Goal: Task Accomplishment & Management: Manage account settings

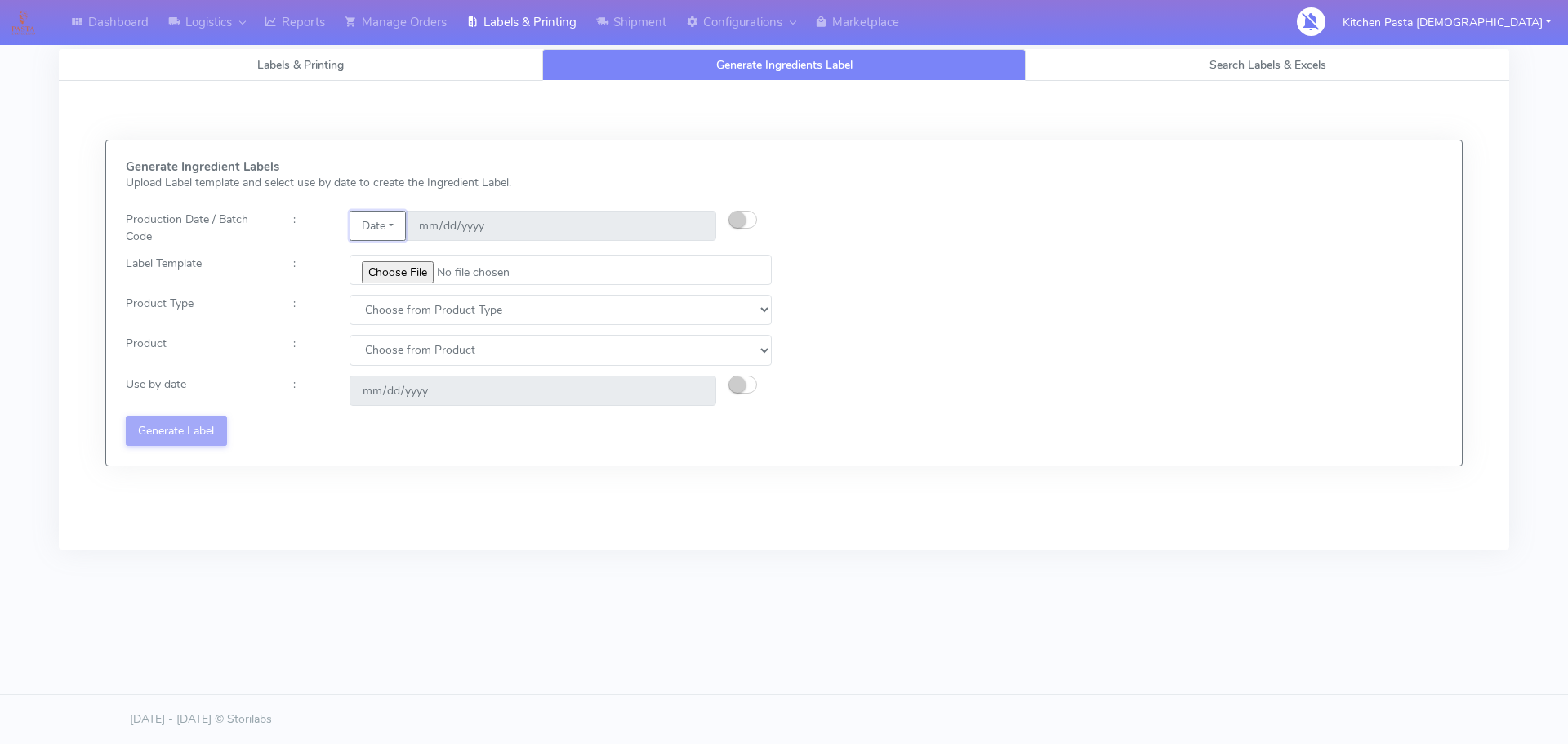
click at [382, 231] on button "Date" at bounding box center [378, 225] width 56 height 30
click at [383, 253] on link "Code" at bounding box center [415, 259] width 129 height 27
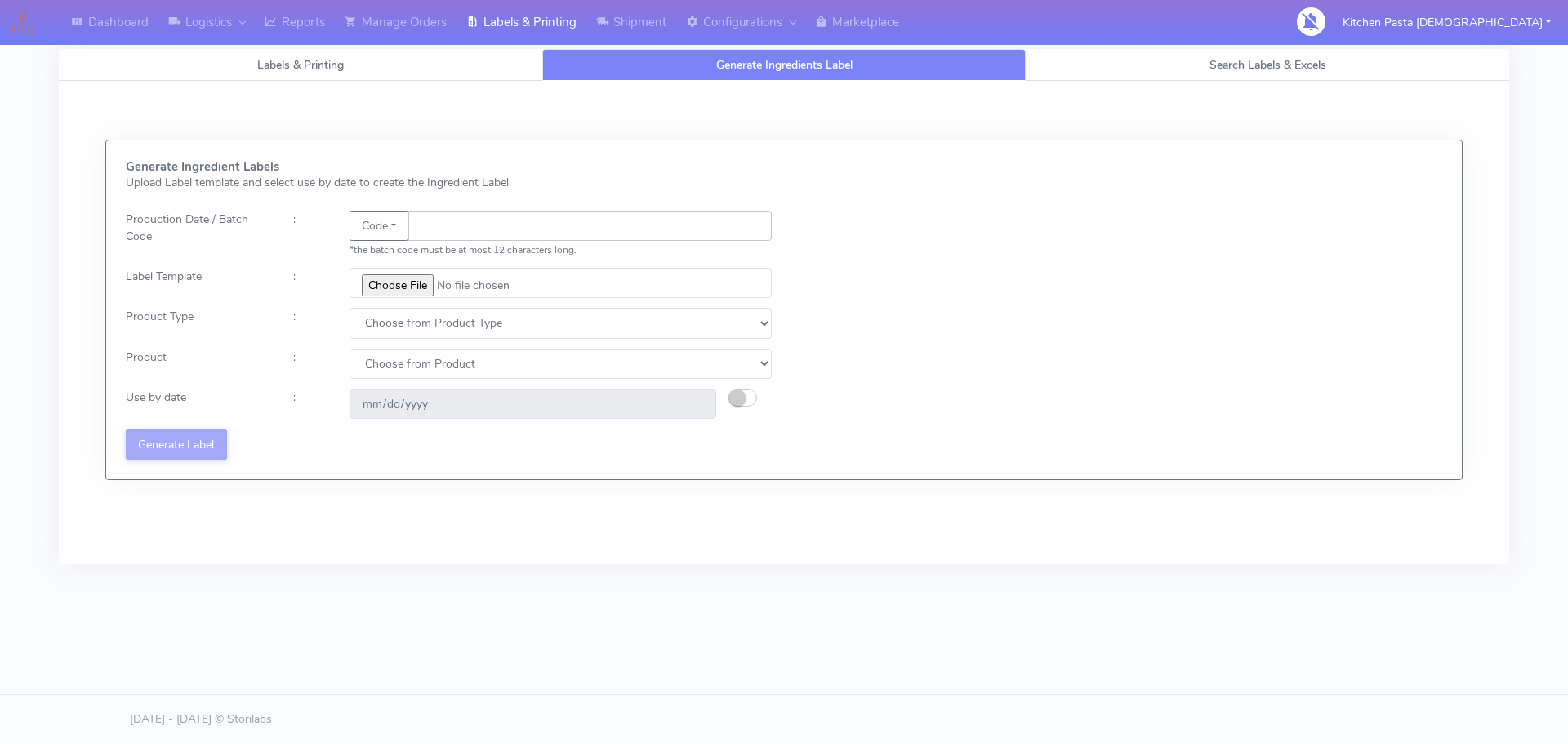
click at [422, 233] on input "text" at bounding box center [590, 225] width 364 height 30
type input "25266"
click at [410, 289] on input "file" at bounding box center [560, 283] width 422 height 30
type input "C:\fakepath\Beef & Chianti Lasagne 1 v3.jpg"
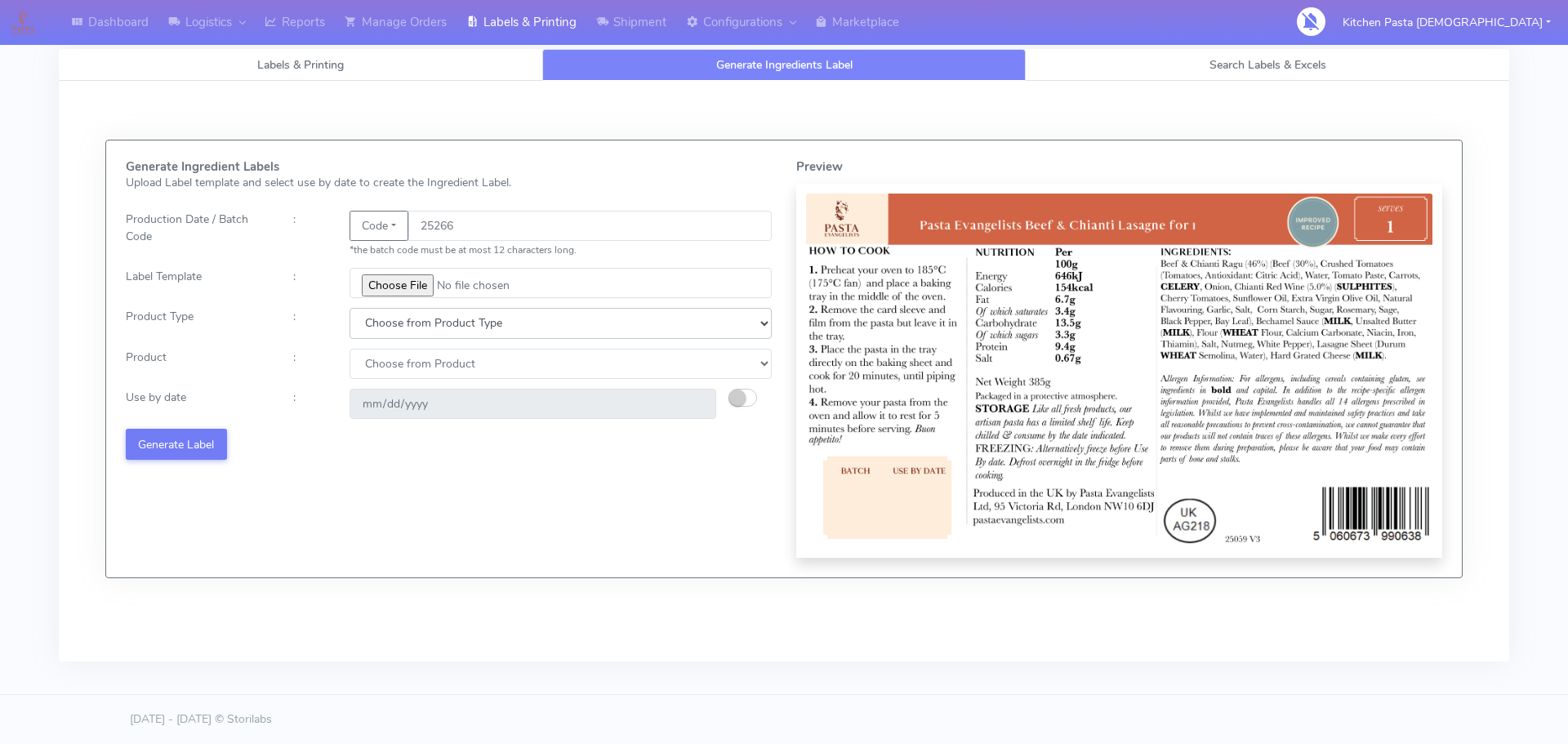
click at [397, 332] on select "Choose from Product Type ECOM ERETAIL CIRCULAR CIRC_DESERTS LASAGNE" at bounding box center [560, 322] width 422 height 30
select select "4"
click at [350, 308] on select "Choose from Product Type ECOM ERETAIL CIRCULAR CIRC_DESERTS LASAGNE" at bounding box center [560, 322] width 422 height 30
click at [409, 366] on select "Choose from Product LASAGNE" at bounding box center [560, 363] width 422 height 30
select select "0"
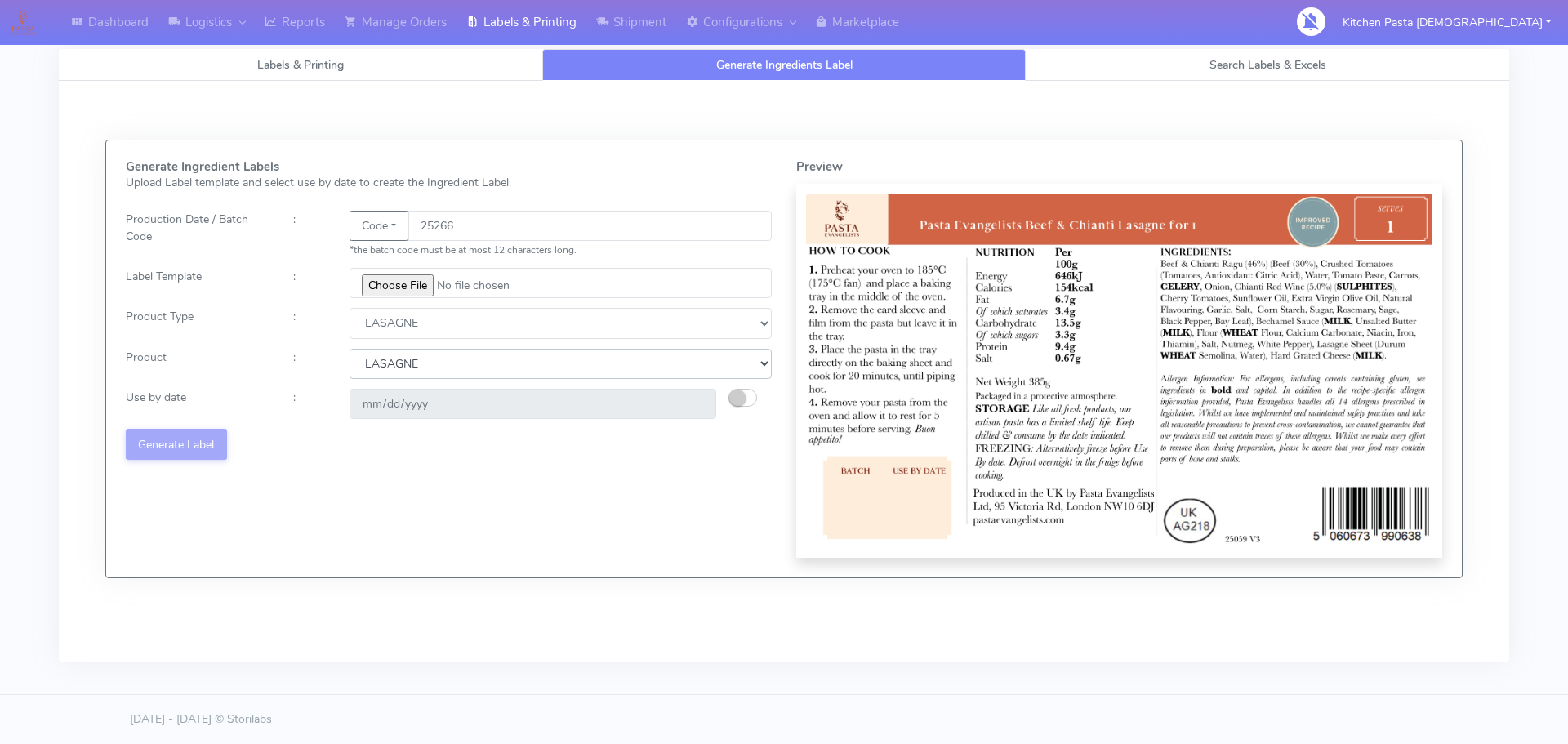
click at [350, 348] on select "Choose from Product LASAGNE" at bounding box center [560, 363] width 422 height 30
click at [748, 400] on button "button" at bounding box center [743, 398] width 29 height 18
click at [696, 405] on input "[DATE]" at bounding box center [533, 403] width 367 height 30
type input "[DATE]"
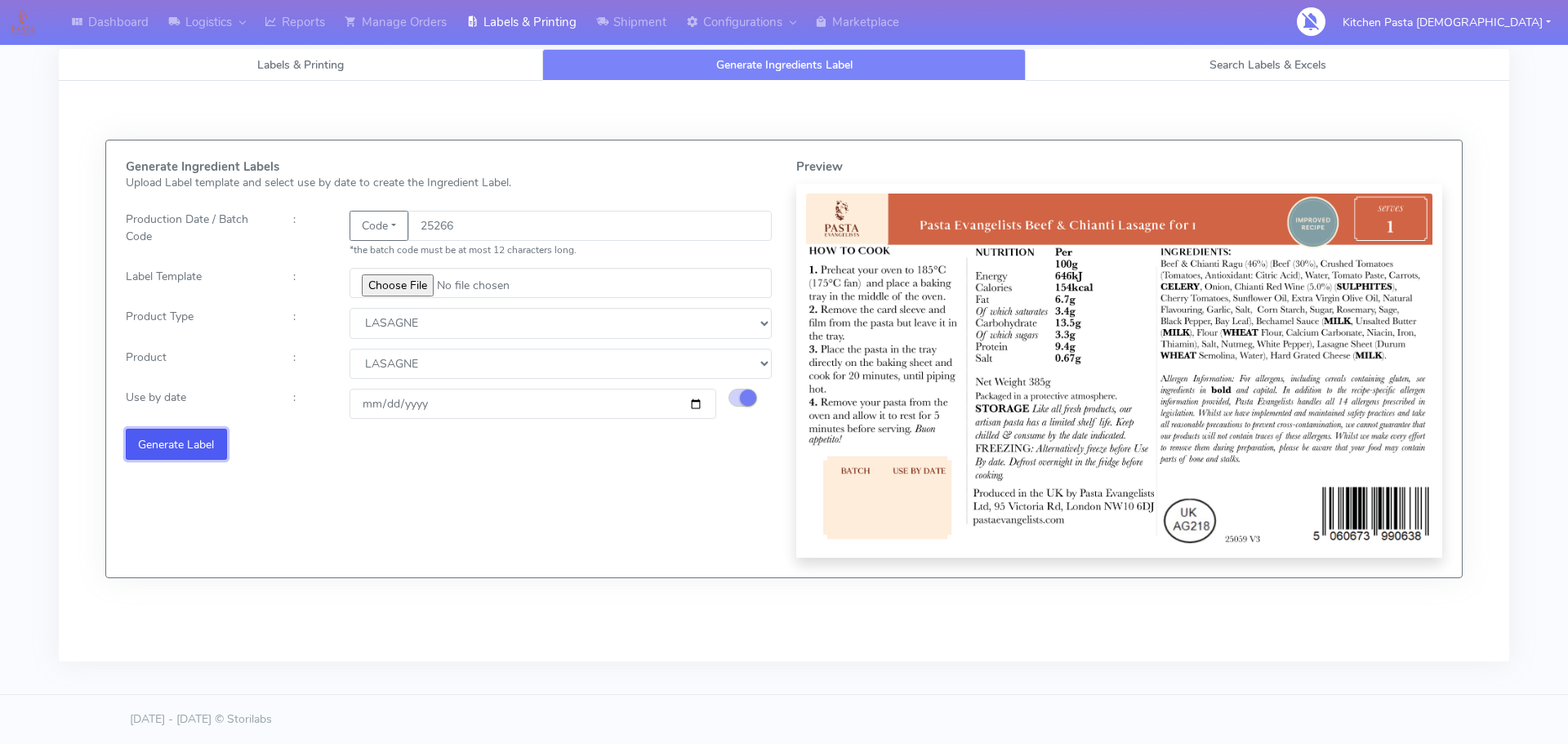
click at [201, 443] on button "Generate Label" at bounding box center [176, 443] width 101 height 30
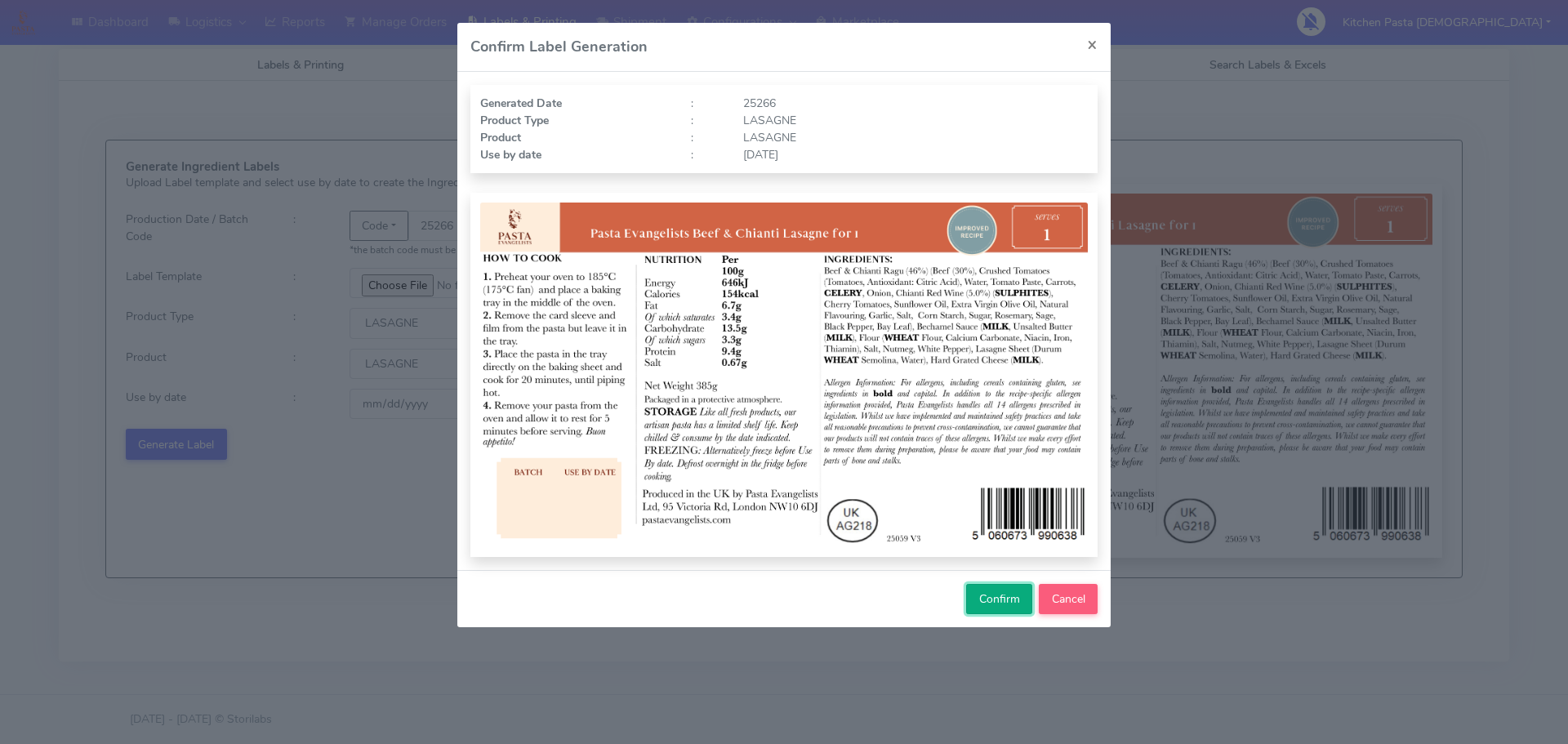
click at [984, 600] on span "Confirm" at bounding box center [999, 599] width 41 height 15
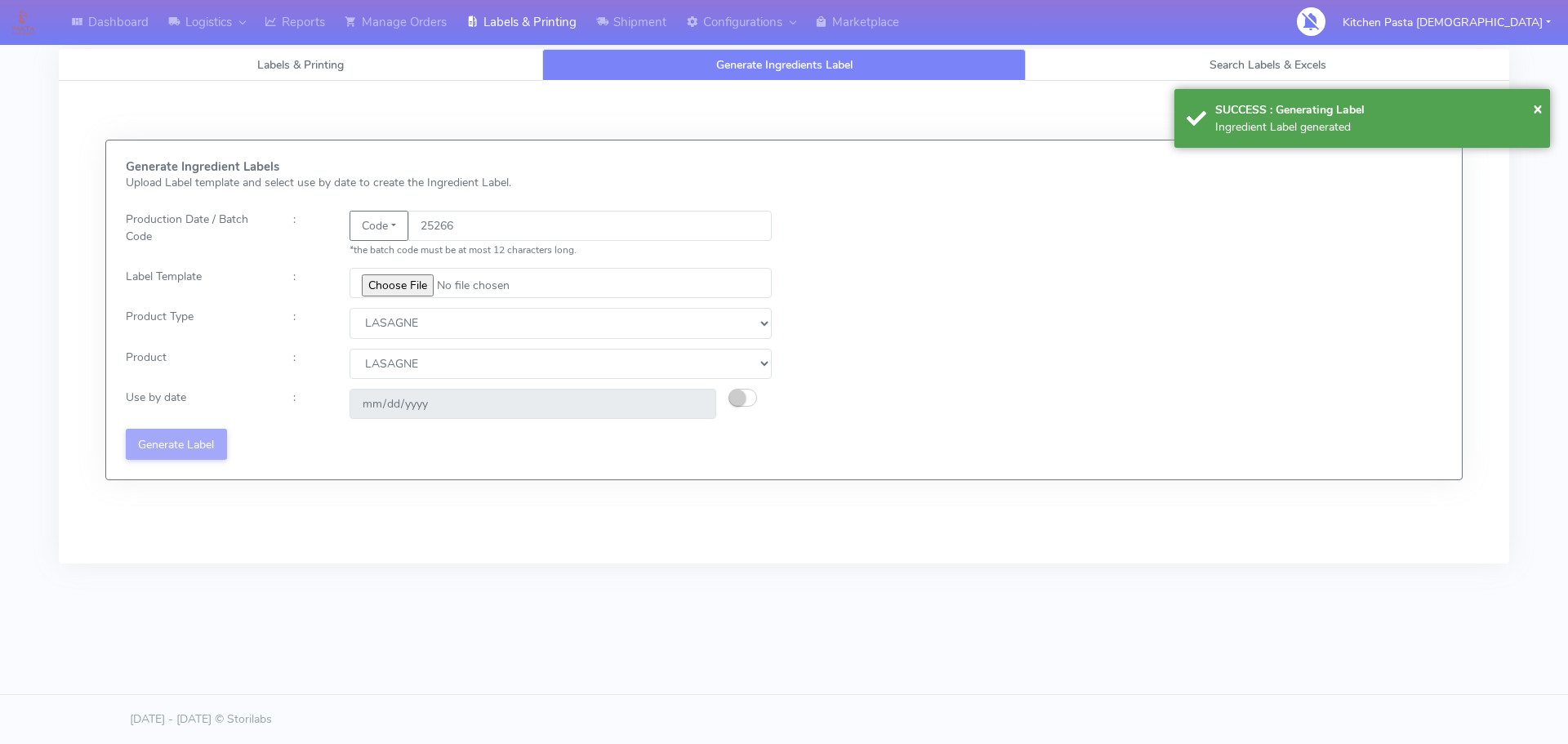
select select
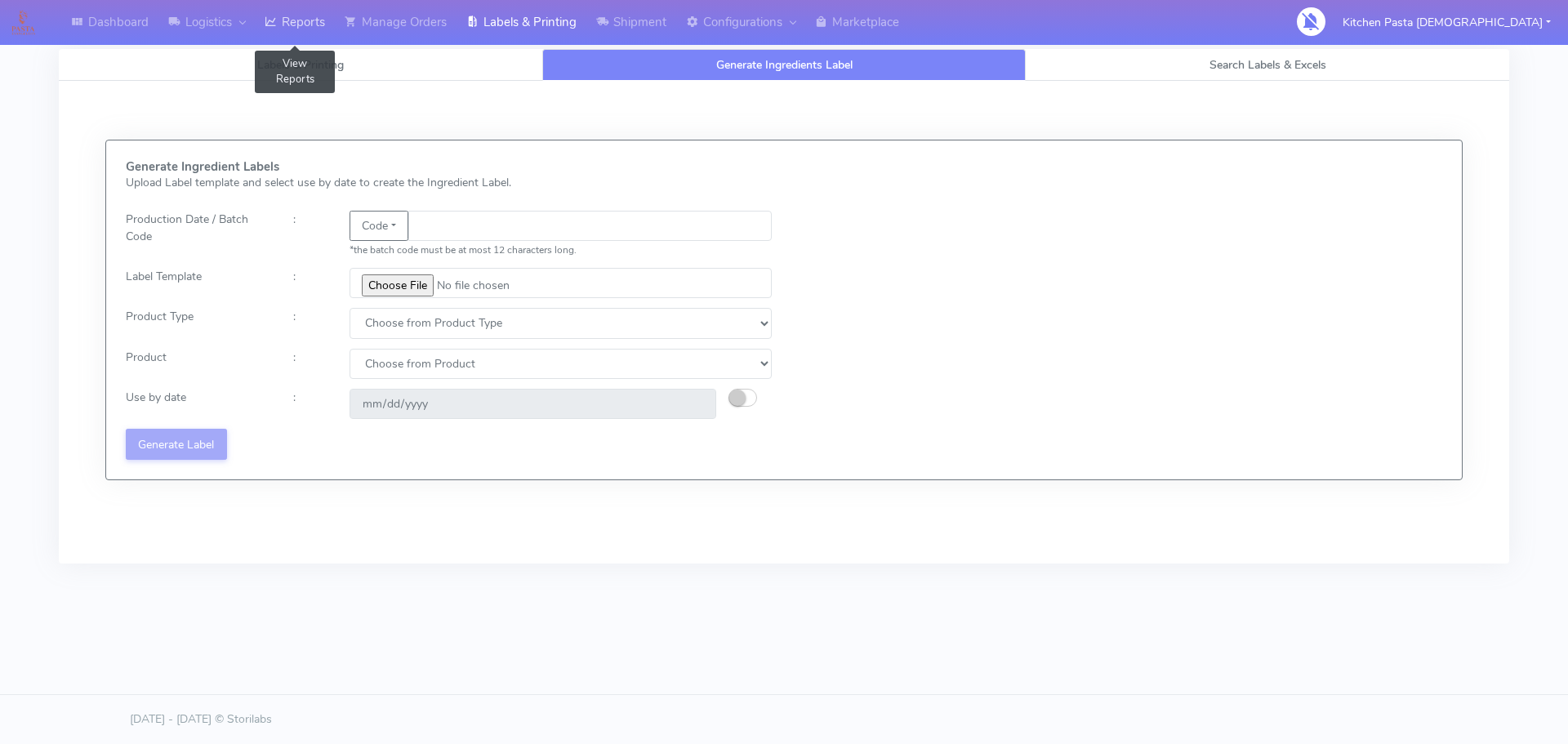
click at [290, 32] on link "Reports" at bounding box center [294, 22] width 80 height 45
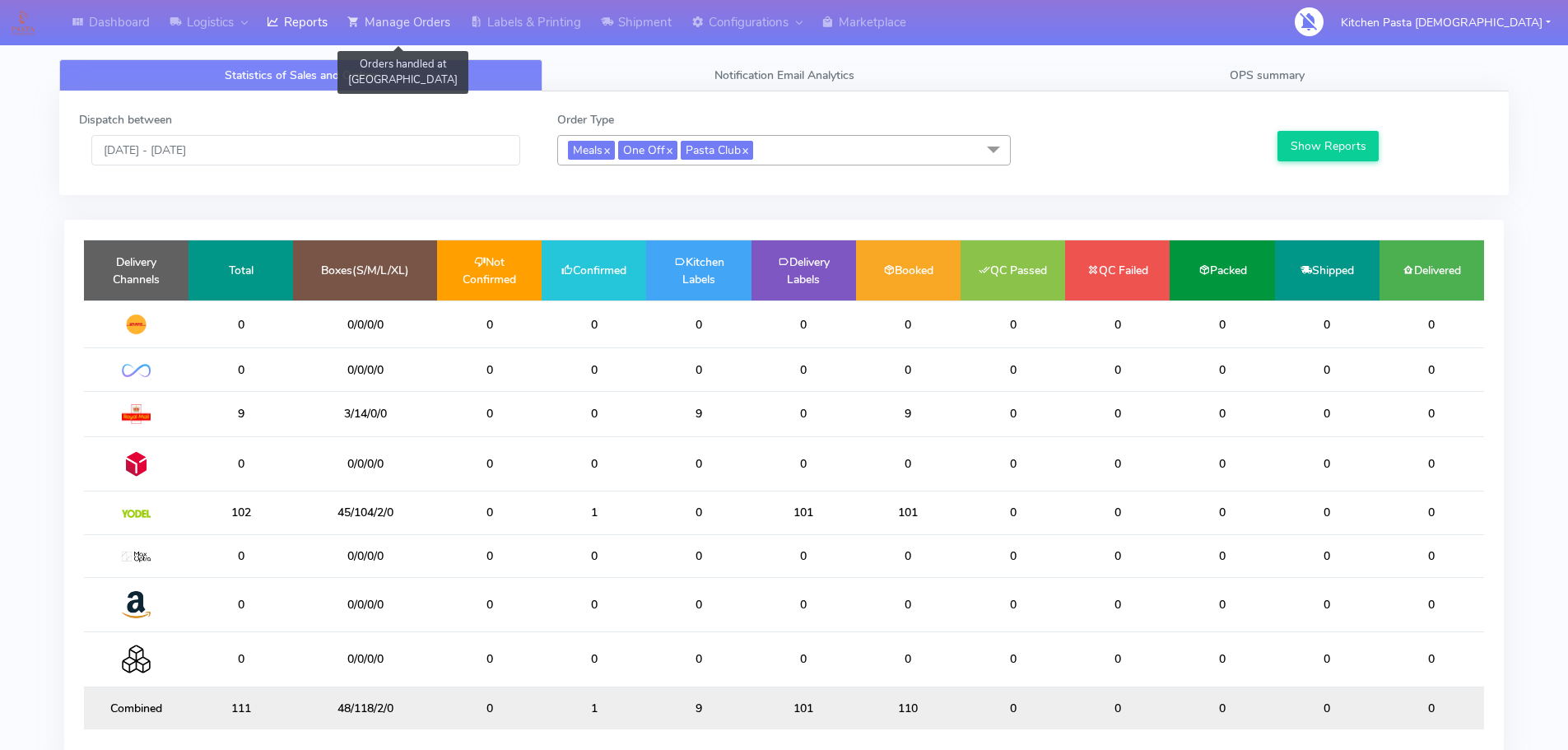
click at [394, 16] on link "Manage Orders" at bounding box center [399, 22] width 123 height 46
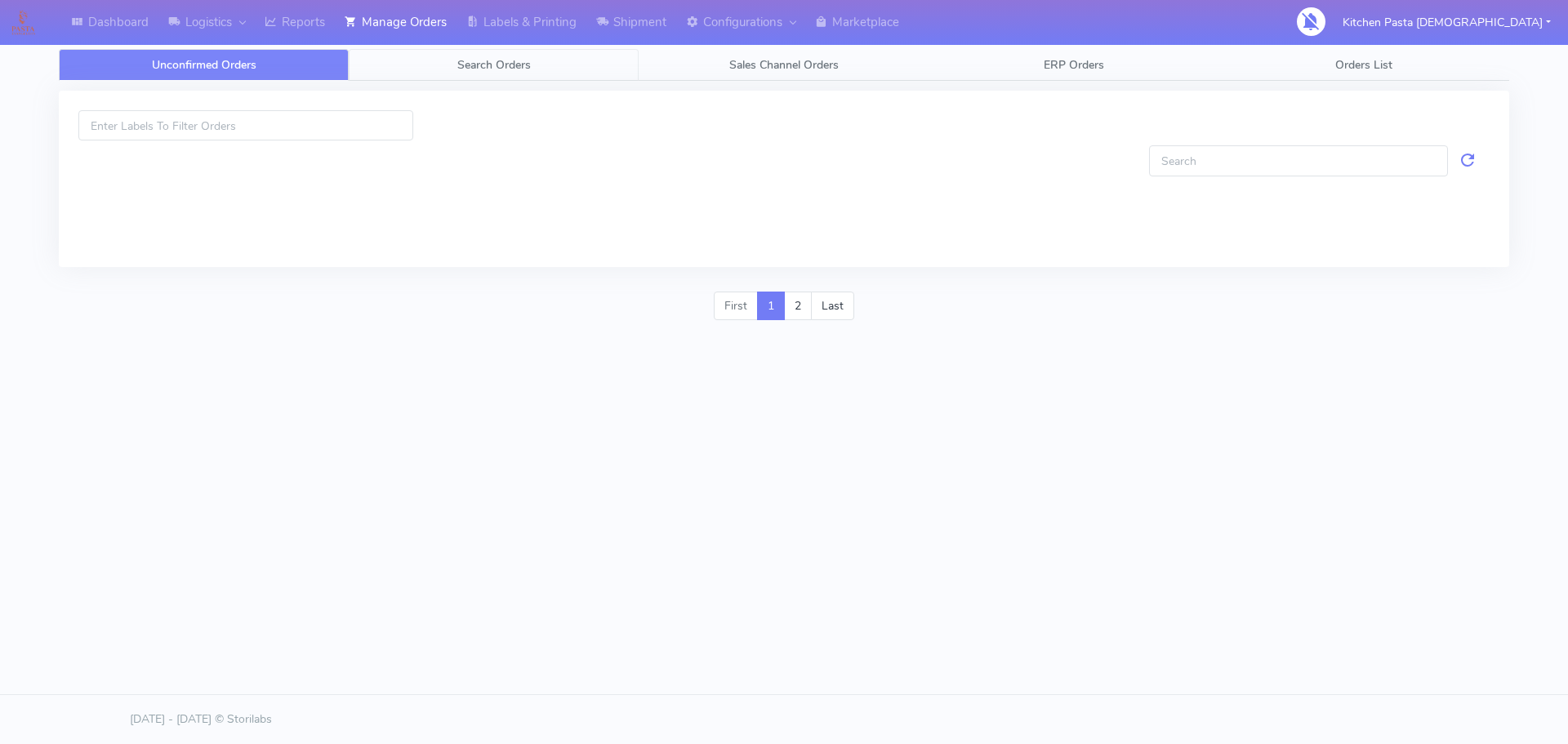
click at [534, 74] on link "Search Orders" at bounding box center [493, 65] width 290 height 32
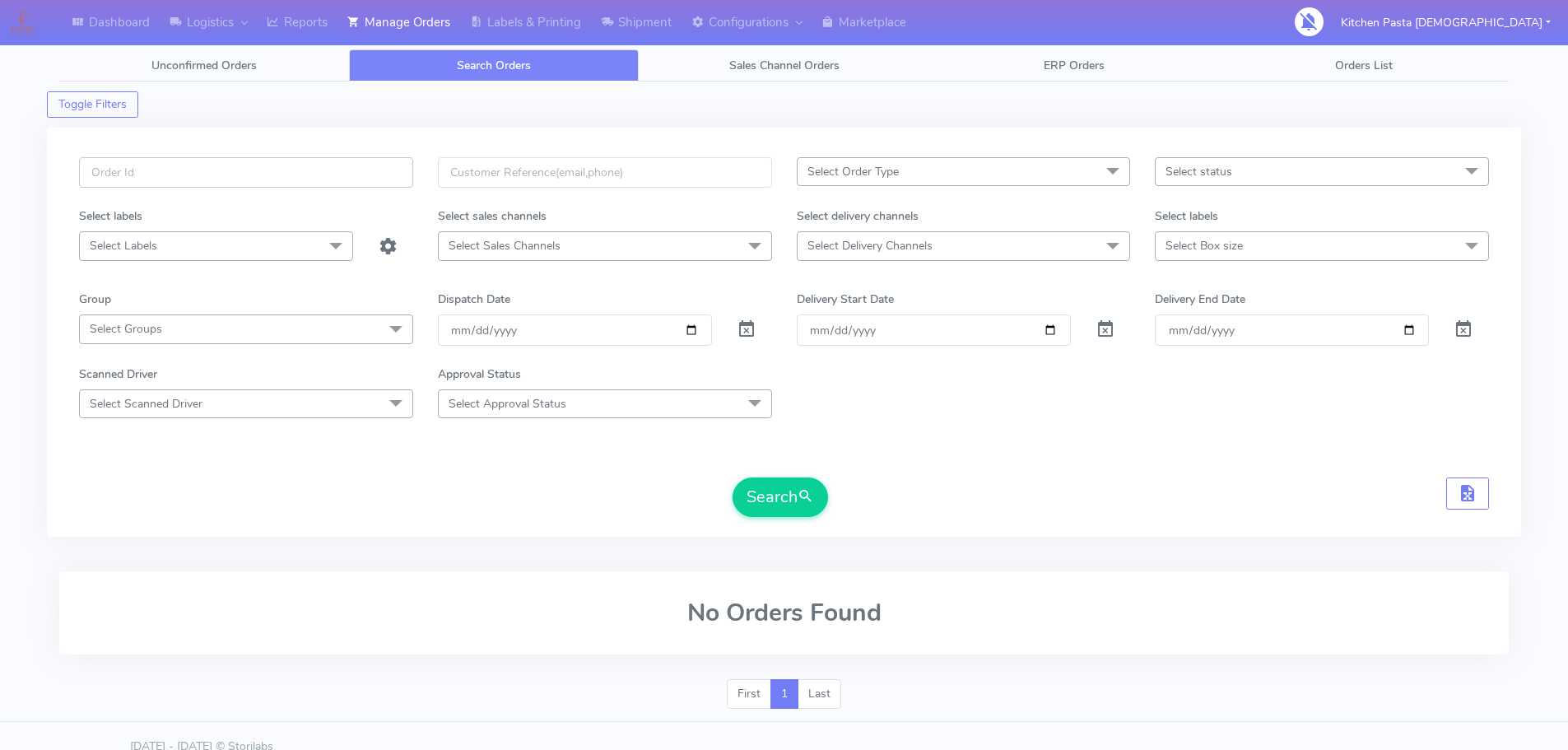
click at [238, 171] on input "text" at bounding box center [246, 172] width 335 height 30
type input "1"
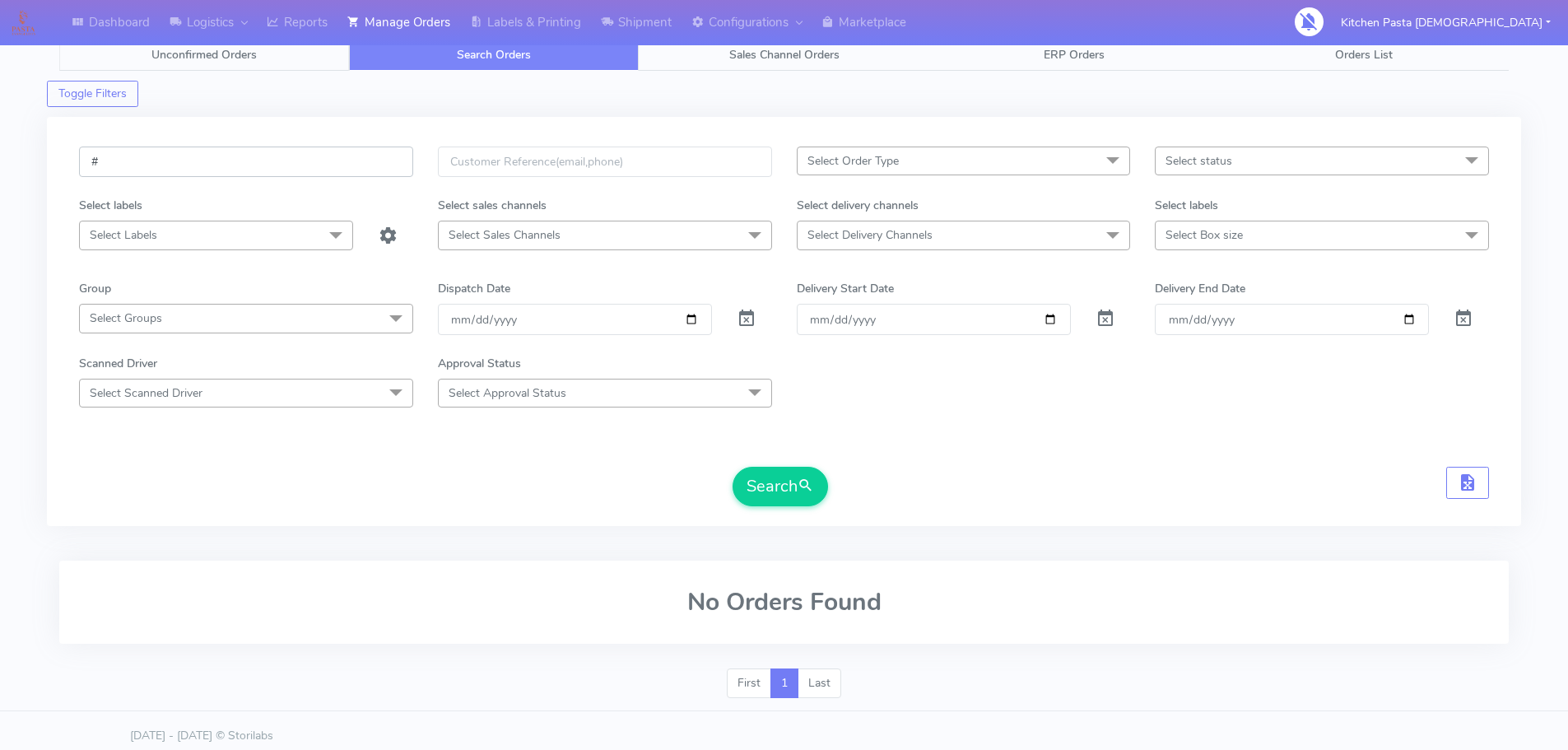
scroll to position [21, 0]
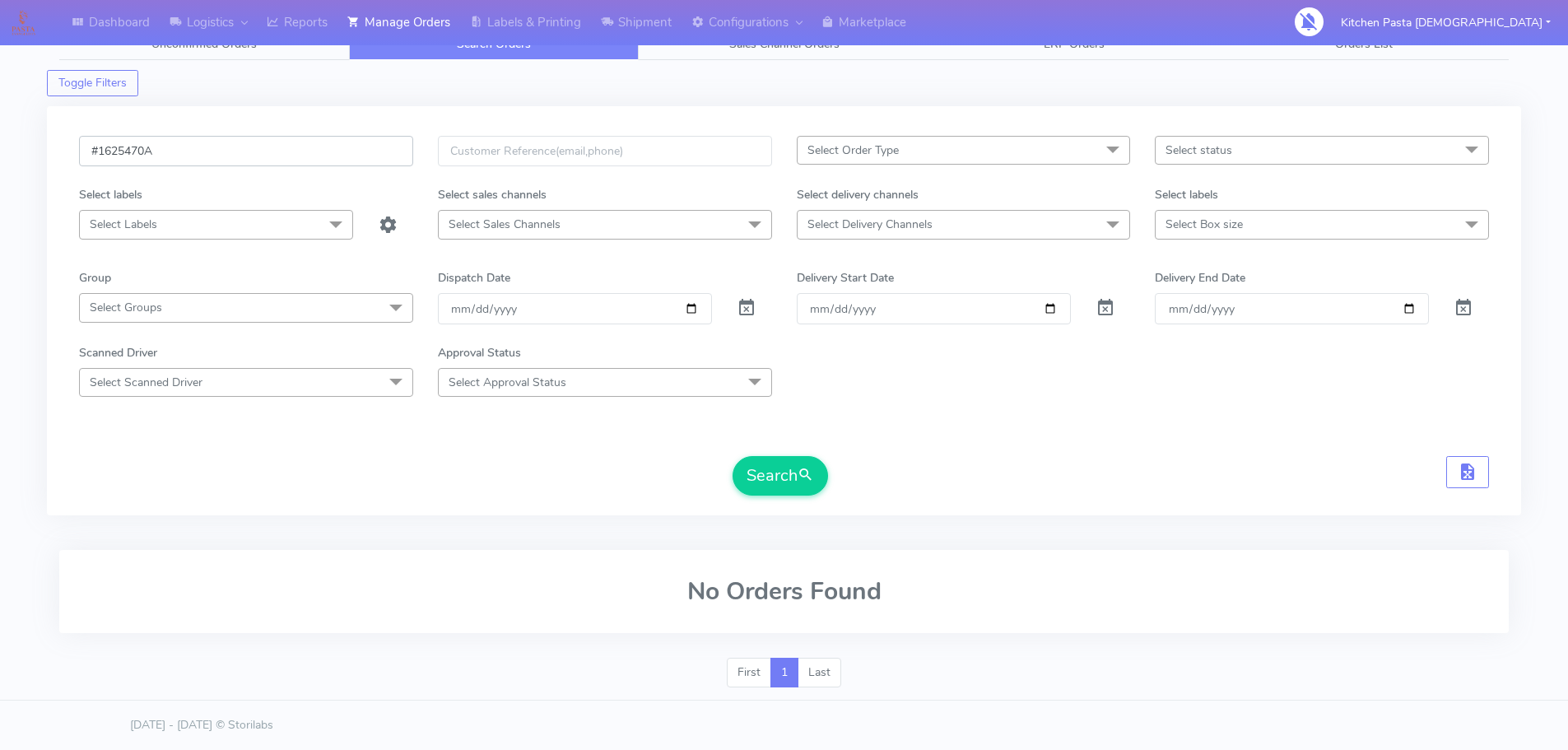
type input "#1625470A"
click at [732, 456] on button "Search" at bounding box center [780, 476] width 95 height 40
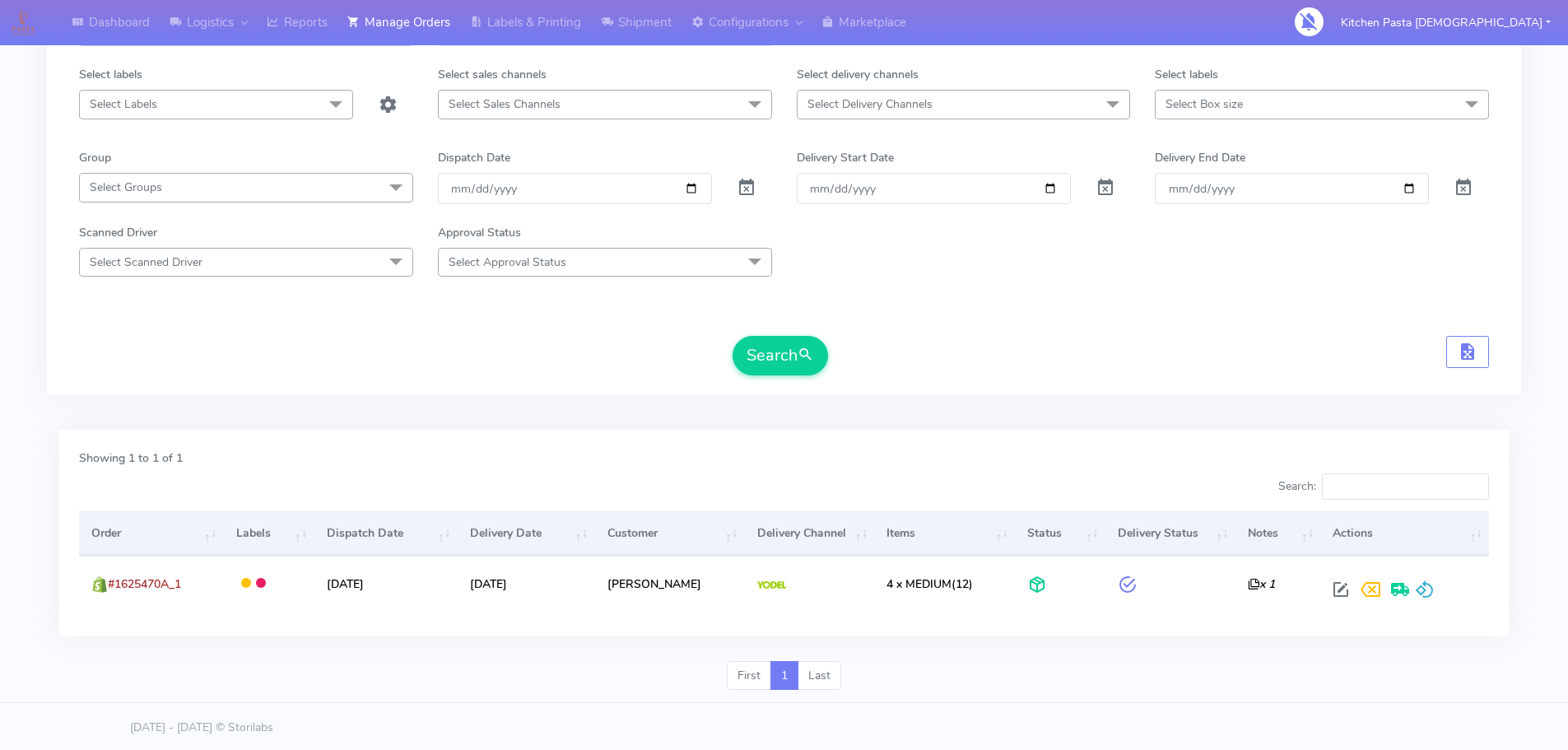
scroll to position [144, 0]
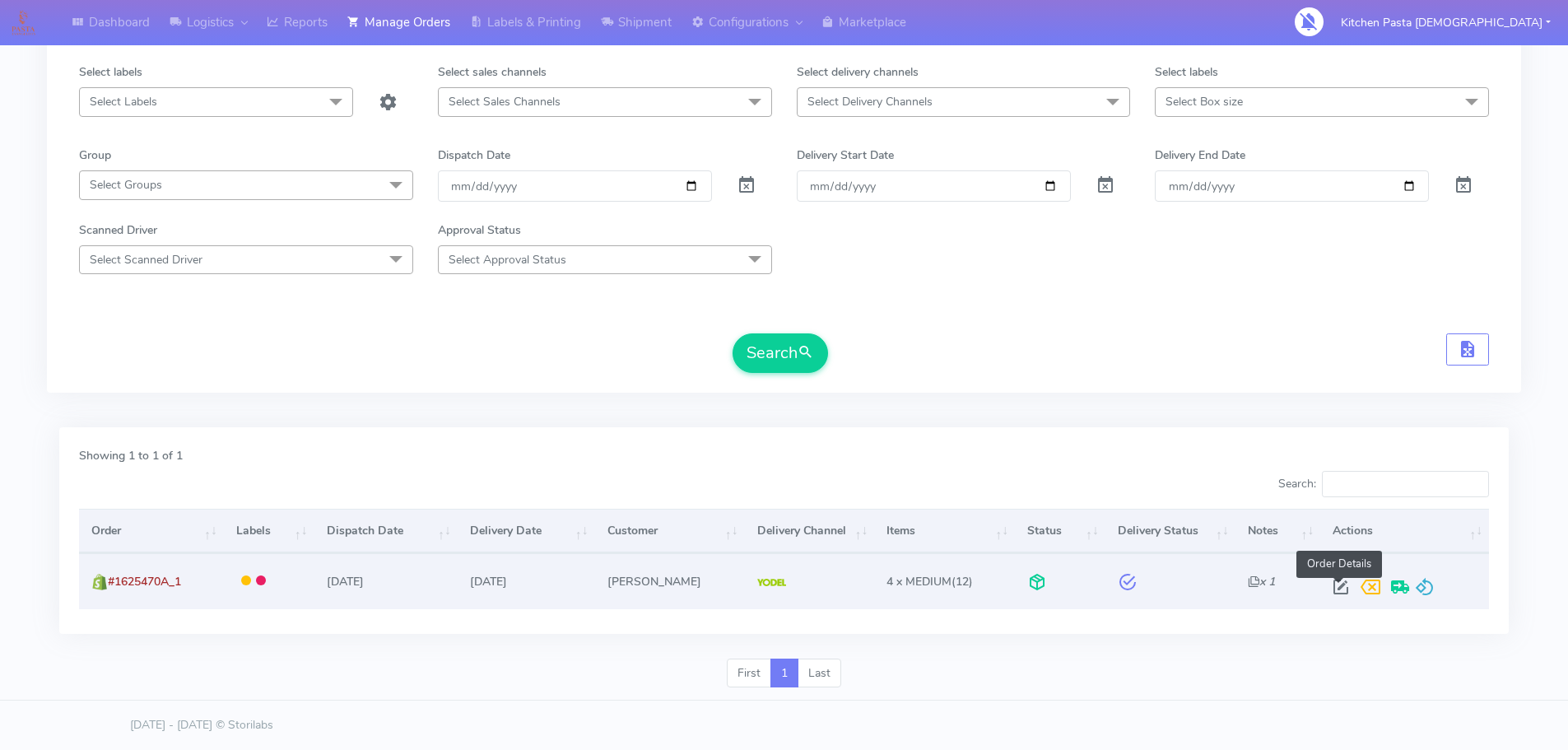
click at [1332, 587] on span at bounding box center [1340, 590] width 29 height 16
select select "5"
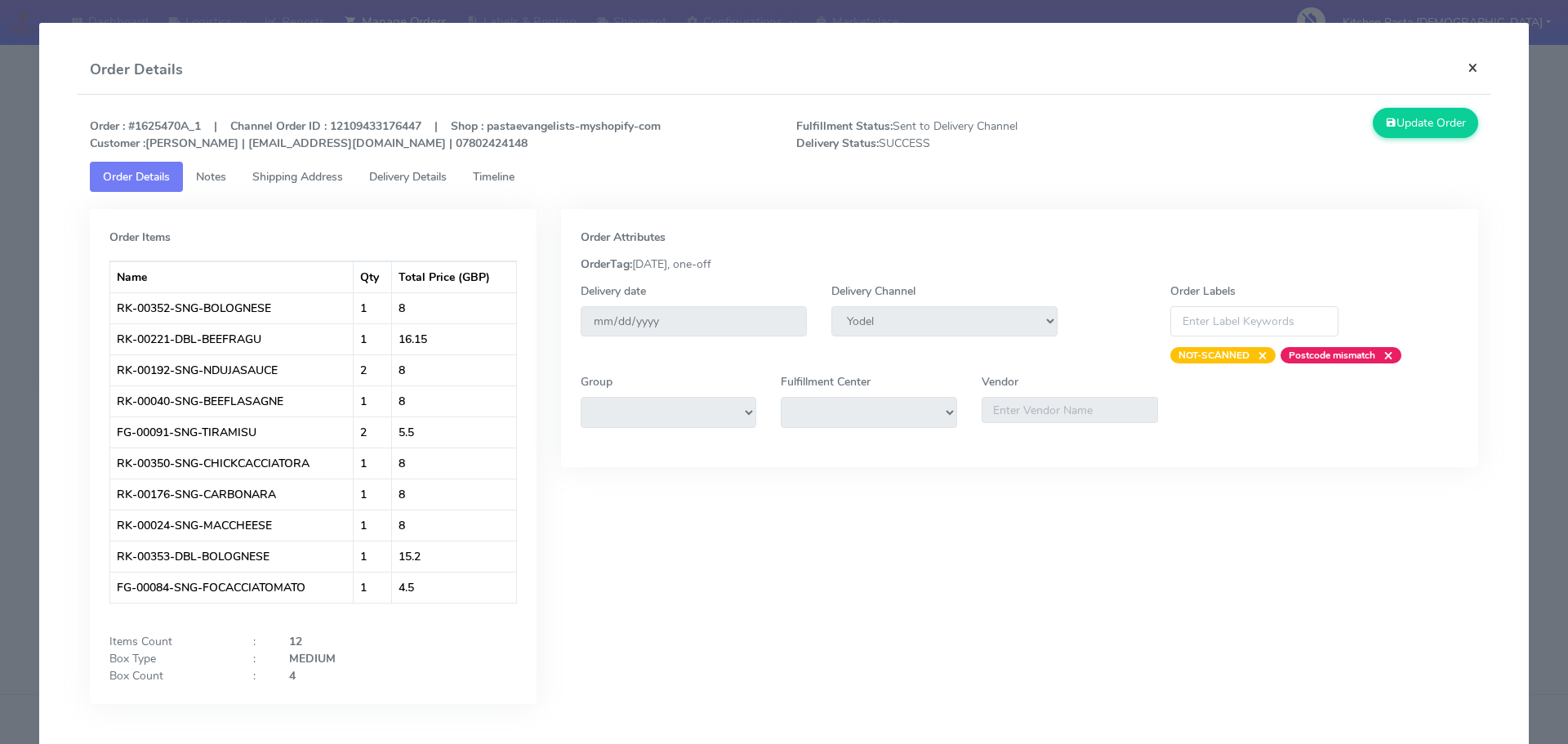
click at [1457, 71] on button "×" at bounding box center [1473, 67] width 37 height 43
